Goal: Task Accomplishment & Management: Complete application form

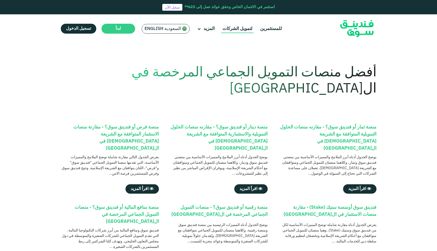
click at [242, 30] on link "لتمويل الشركات" at bounding box center [237, 29] width 32 height 9
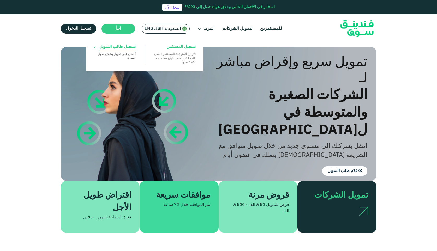
click at [114, 46] on span "تسجيل طالب التمويل" at bounding box center [117, 47] width 36 height 6
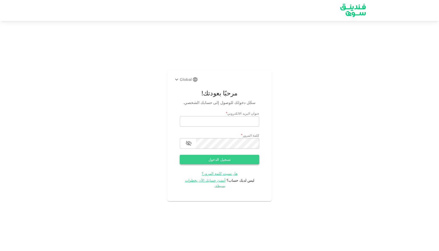
type input "[EMAIL_ADDRESS][DOMAIN_NAME]"
click at [219, 162] on button "تسجيل الدخول" at bounding box center [219, 159] width 79 height 9
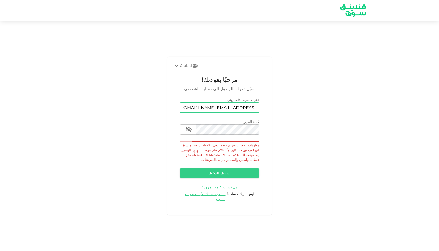
click at [220, 111] on input "mamdouh@alkhaleejalraqi.com" at bounding box center [219, 108] width 79 height 10
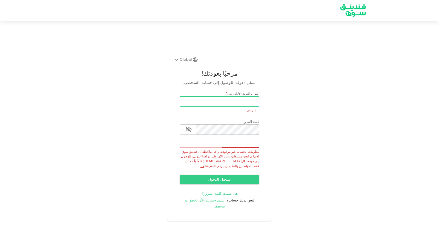
click at [219, 107] on input "email" at bounding box center [219, 101] width 79 height 10
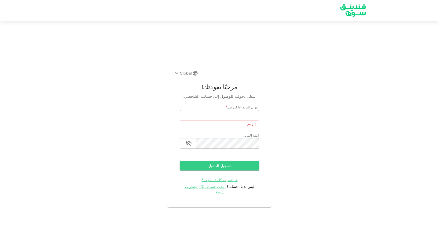
click at [177, 74] on icon at bounding box center [176, 73] width 6 height 6
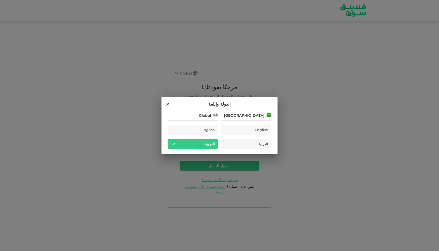
click at [201, 53] on div "الدولة واللغة Saudi Arabia English العربية Global English العربية" at bounding box center [219, 125] width 439 height 251
